Goal: Navigation & Orientation: Go to known website

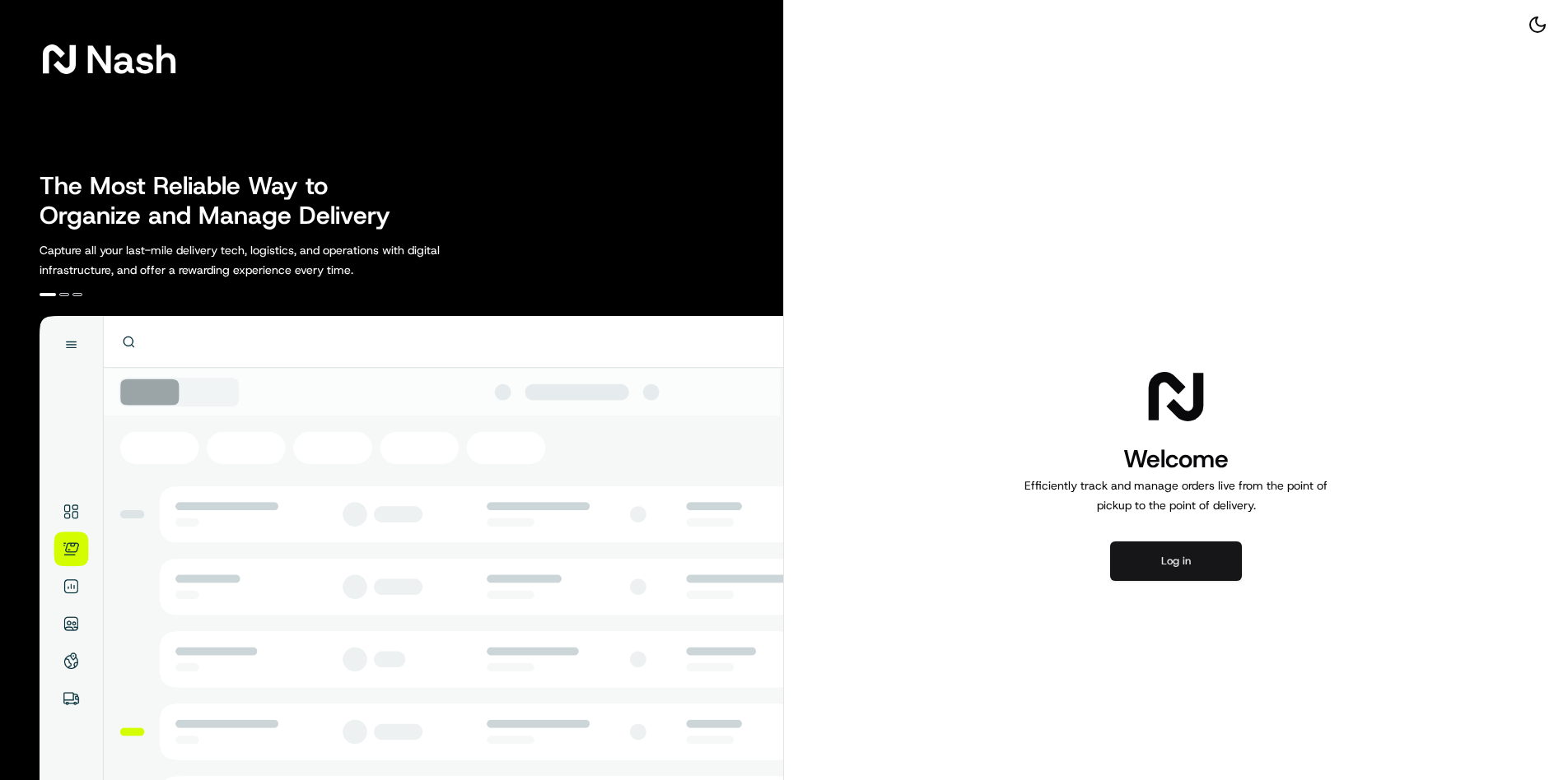
click at [1168, 553] on button "Log in" at bounding box center [1176, 561] width 132 height 40
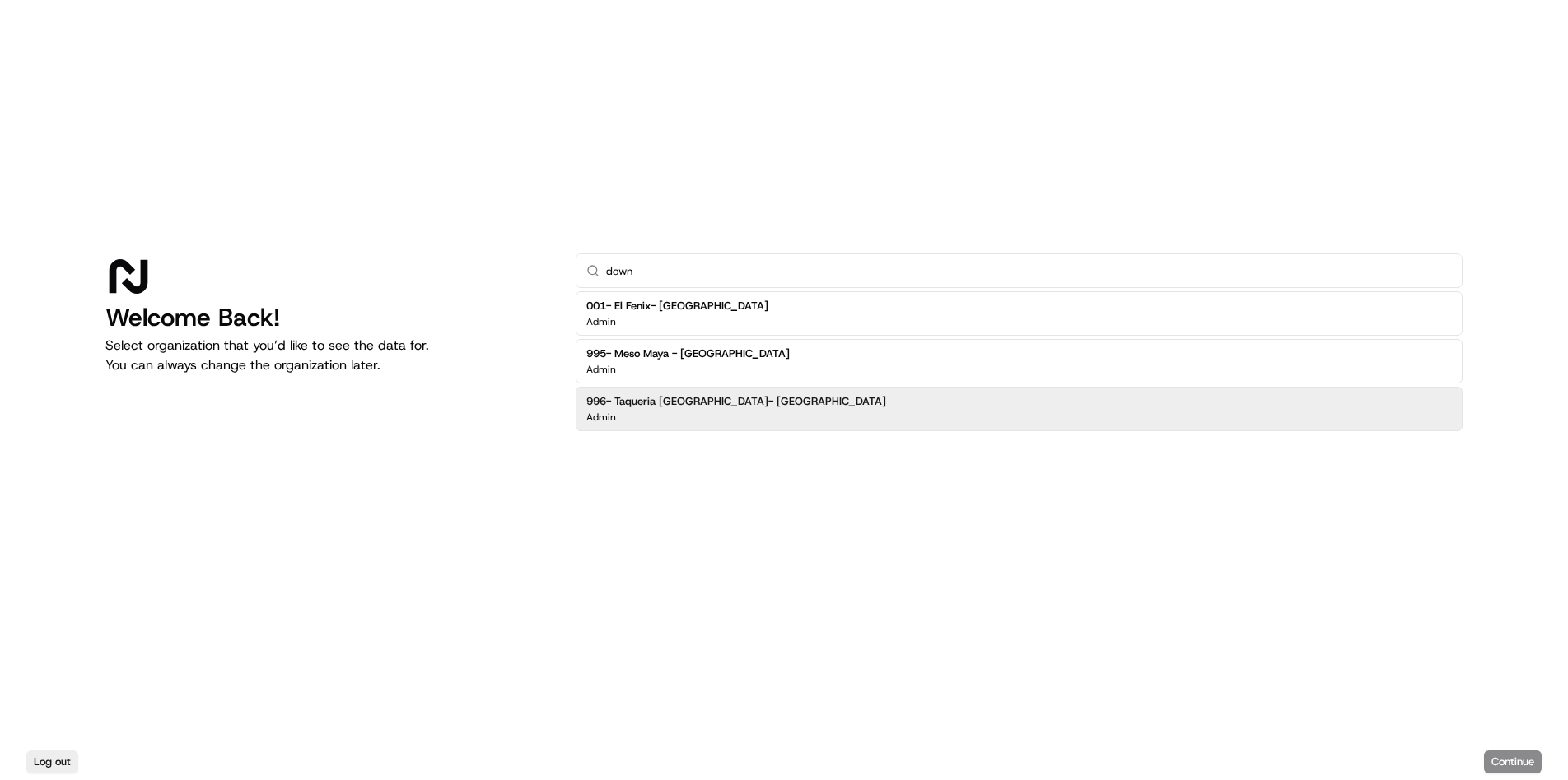
type input "down"
click at [773, 412] on div "Admin" at bounding box center [736, 417] width 299 height 13
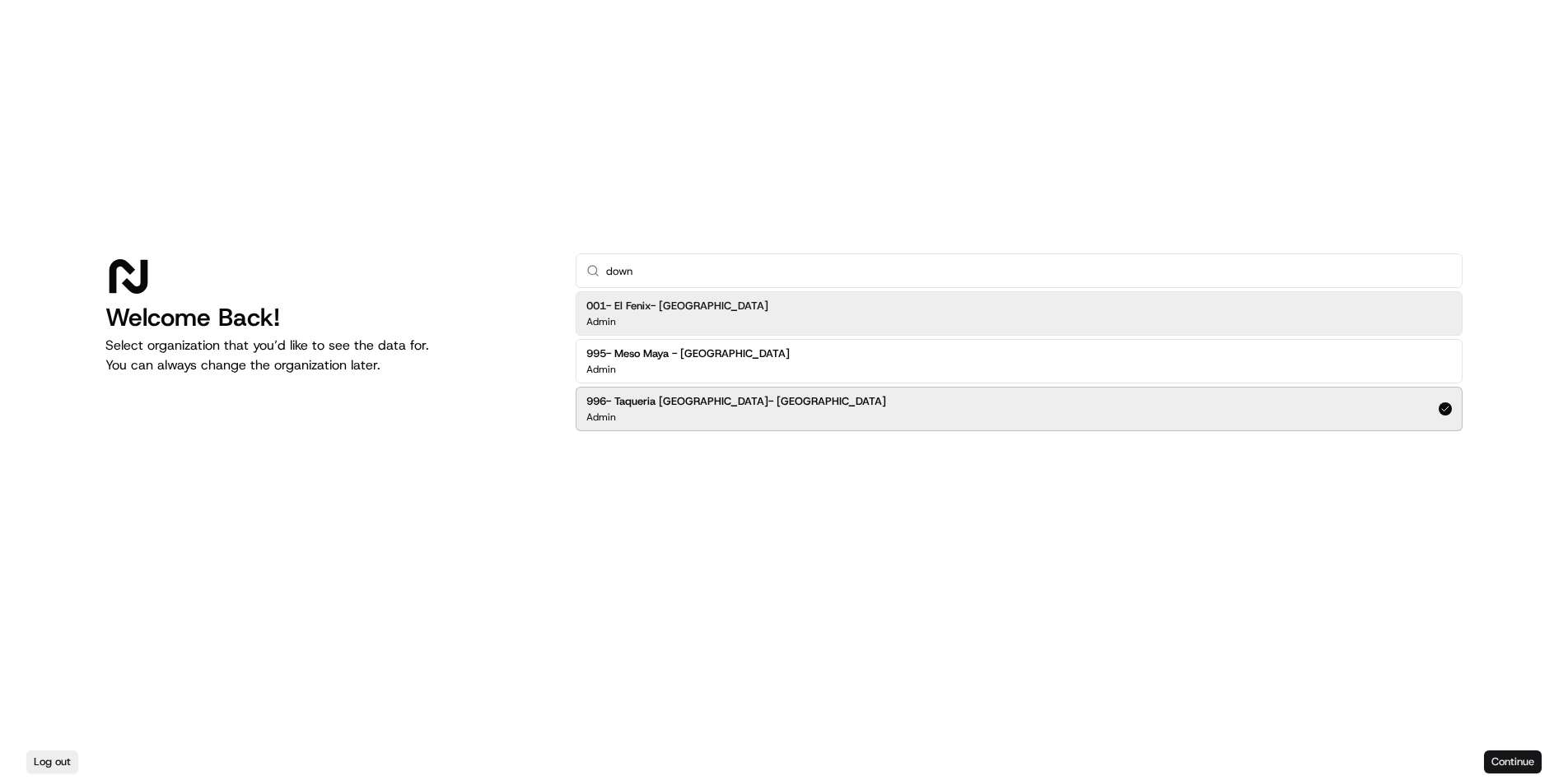
click at [1503, 761] on button "Continue" at bounding box center [1512, 762] width 58 height 23
